Goal: Information Seeking & Learning: Learn about a topic

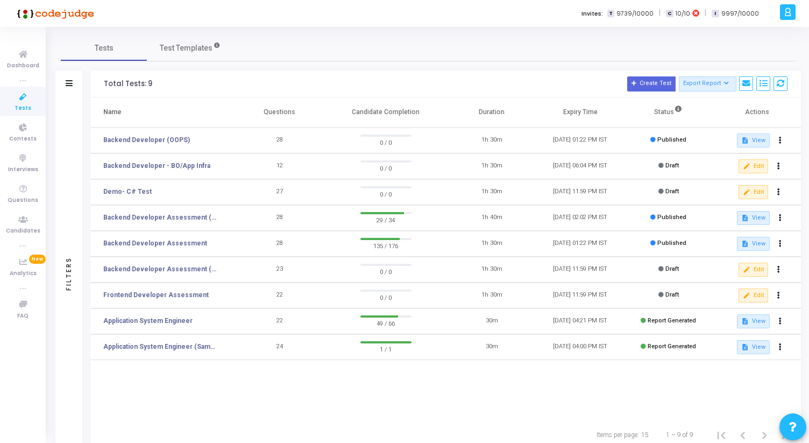
click at [186, 211] on td "Backend Developer Assessment (C# & .Net)" at bounding box center [162, 218] width 145 height 26
click at [186, 216] on link "Backend Developer Assessment (C# & .Net)" at bounding box center [161, 217] width 116 height 10
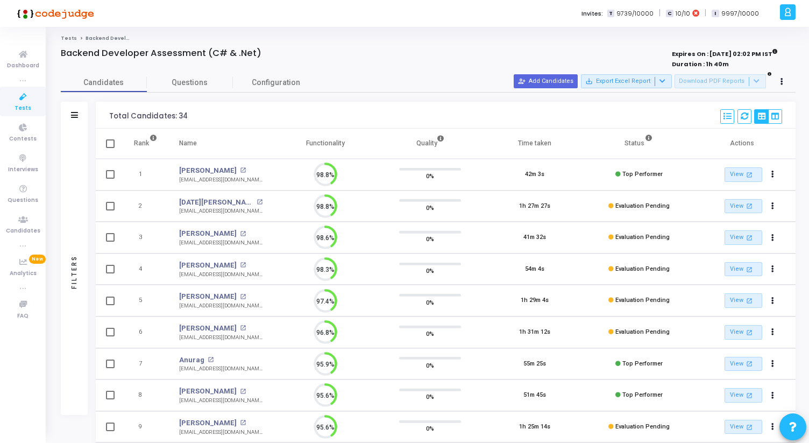
click at [486, 81] on div "Candidates Questions Configuration" at bounding box center [428, 82] width 735 height 19
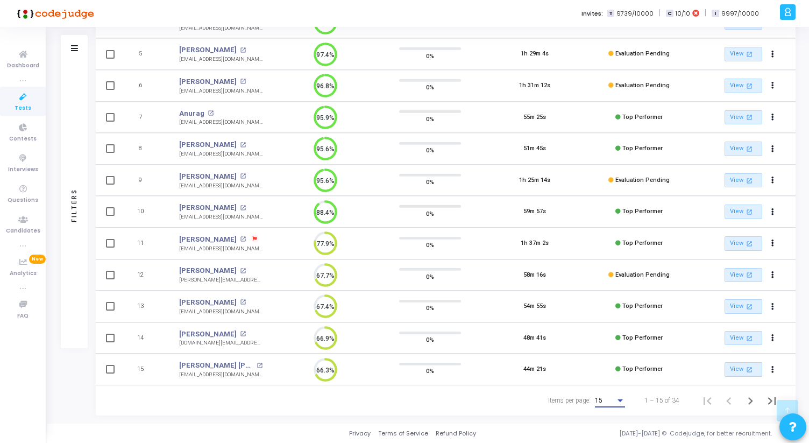
click at [613, 400] on div "15" at bounding box center [605, 401] width 20 height 8
click at [613, 386] on span "50" at bounding box center [610, 394] width 30 height 19
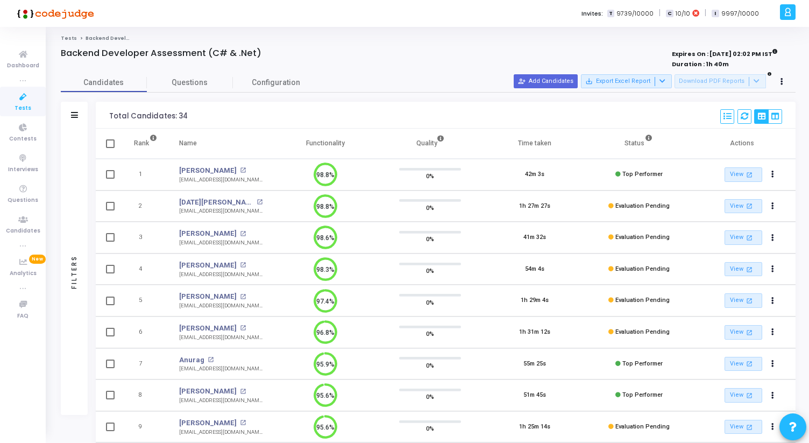
drag, startPoint x: 105, startPoint y: 115, endPoint x: 187, endPoint y: 114, distance: 81.8
click at [187, 115] on div "Total Candidates: 34 Select S No Name Questions Functionality Quality Time Take…" at bounding box center [446, 115] width 700 height 27
click at [187, 114] on div "Total Candidates: 34 Select S No Name Questions Functionality Quality Time Take…" at bounding box center [446, 115] width 700 height 27
drag, startPoint x: 187, startPoint y: 114, endPoint x: 103, endPoint y: 116, distance: 84.5
click at [102, 116] on div "Total Candidates: 34 Select S No Name Questions Functionality Quality Time Take…" at bounding box center [446, 115] width 700 height 27
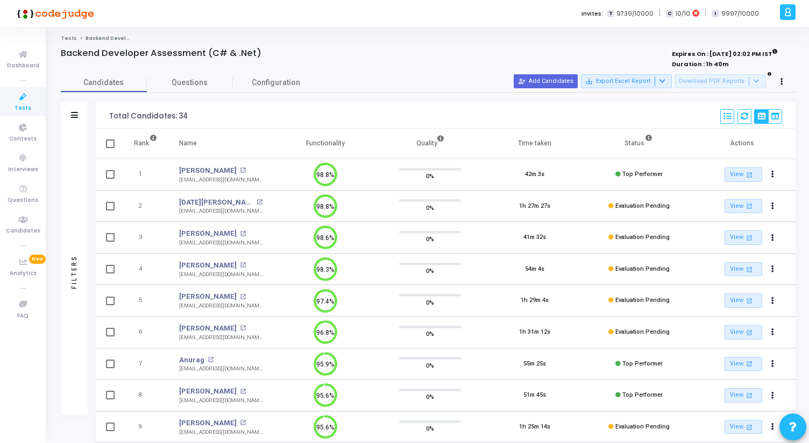
click at [103, 116] on div "Total Candidates: 34 Select S No Name Questions Functionality Quality Time Take…" at bounding box center [446, 115] width 700 height 27
drag, startPoint x: 103, startPoint y: 116, endPoint x: 197, endPoint y: 115, distance: 94.1
click at [197, 115] on div "Total Candidates: 34 Select S No Name Questions Functionality Quality Time Take…" at bounding box center [446, 115] width 700 height 27
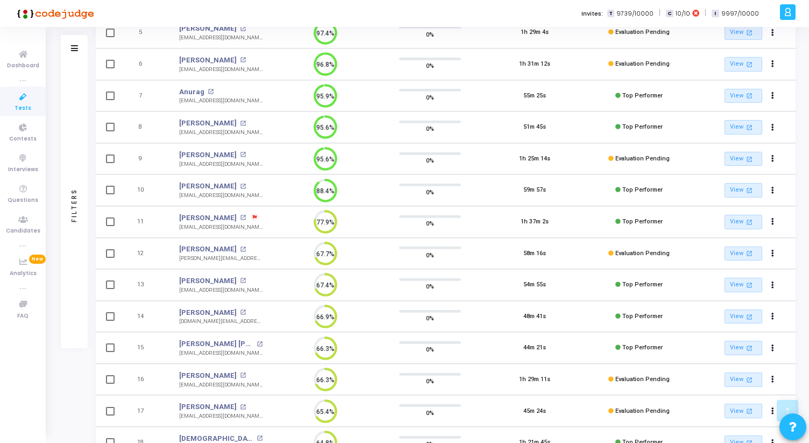
scroll to position [271, 0]
